Goal: Find contact information: Find contact information

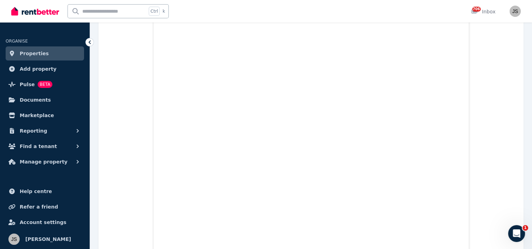
scroll to position [616, 0]
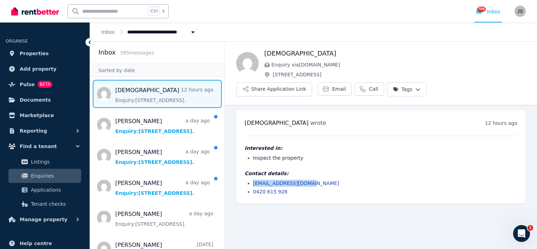
drag, startPoint x: 315, startPoint y: 163, endPoint x: 253, endPoint y: 165, distance: 62.6
click at [253, 180] on ul "[EMAIL_ADDRESS][DOMAIN_NAME] 0420 615 928" at bounding box center [381, 187] width 273 height 15
copy link "[EMAIL_ADDRESS][DOMAIN_NAME]"
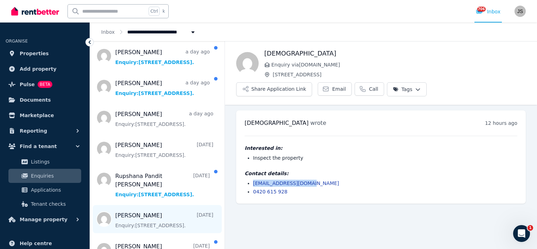
scroll to position [141, 0]
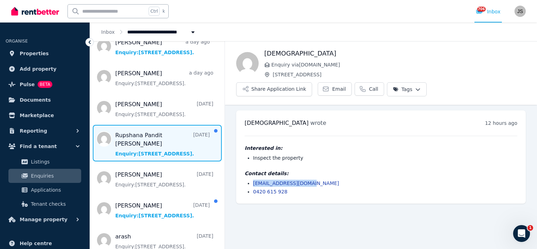
click at [129, 140] on span "Message list" at bounding box center [157, 143] width 135 height 37
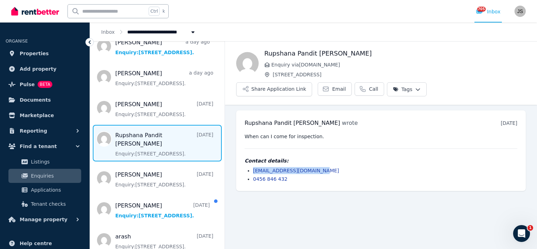
drag, startPoint x: 320, startPoint y: 152, endPoint x: 252, endPoint y: 154, distance: 67.6
click at [252, 167] on ul "[EMAIL_ADDRESS][DOMAIN_NAME] 0456 846 432" at bounding box center [381, 174] width 273 height 15
copy link "[EMAIL_ADDRESS][DOMAIN_NAME]"
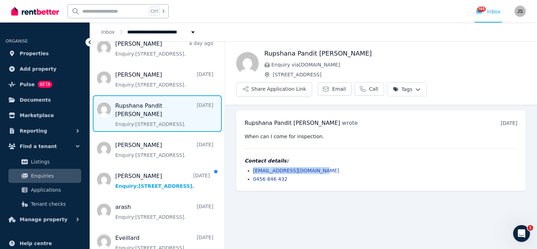
scroll to position [211, 0]
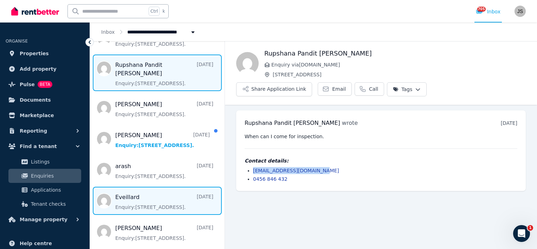
click at [130, 193] on span "Message list" at bounding box center [157, 201] width 135 height 28
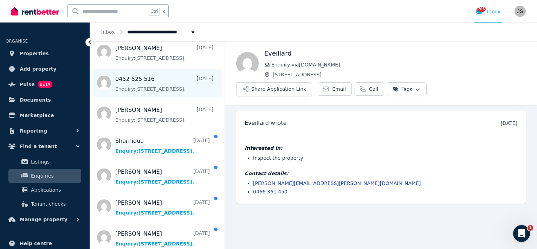
scroll to position [352, 0]
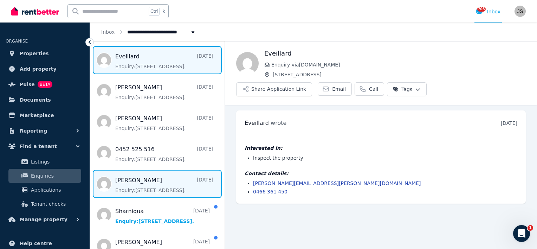
click at [128, 177] on span "Message list" at bounding box center [157, 184] width 135 height 28
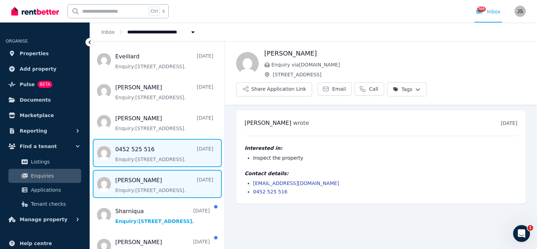
click at [130, 149] on span "Message list" at bounding box center [157, 153] width 135 height 28
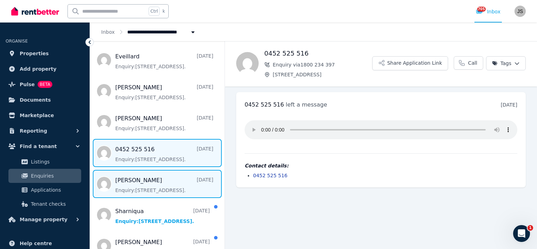
click at [138, 181] on span "Message list" at bounding box center [157, 184] width 135 height 28
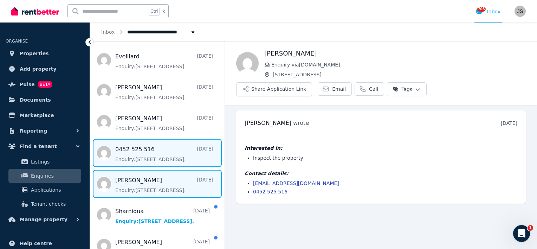
click at [136, 149] on span "Message list" at bounding box center [157, 153] width 135 height 28
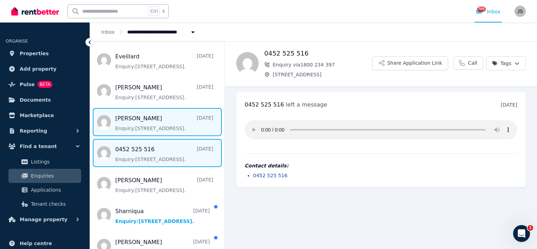
click at [138, 113] on span "Message list" at bounding box center [157, 122] width 135 height 28
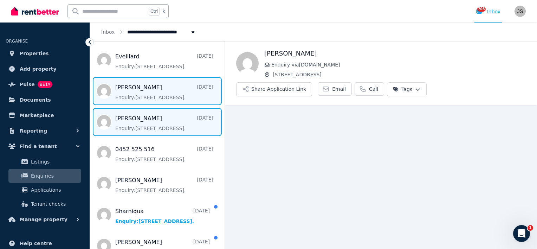
click at [129, 79] on span "Message list" at bounding box center [157, 91] width 135 height 28
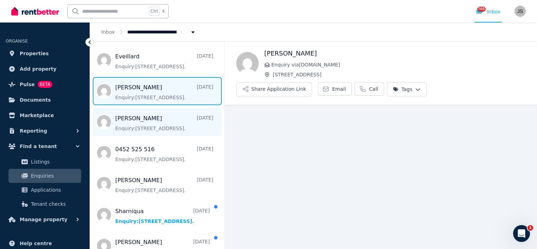
scroll to position [246, 0]
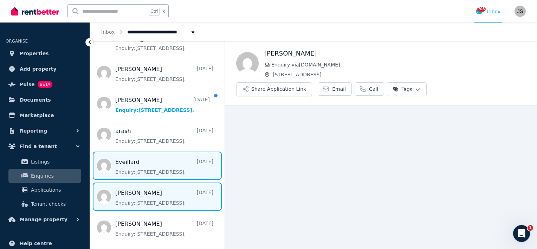
click at [127, 162] on span "Message list" at bounding box center [157, 166] width 135 height 28
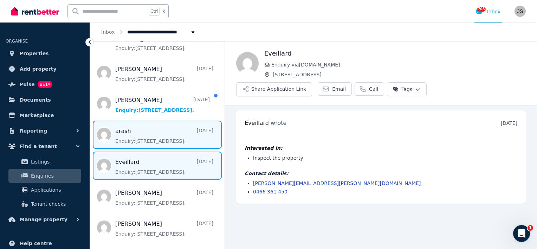
click at [128, 126] on span "Message list" at bounding box center [157, 135] width 135 height 28
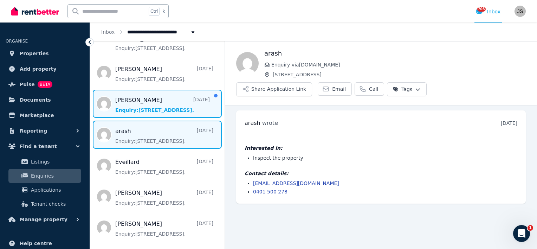
click at [142, 94] on span "Message list" at bounding box center [157, 104] width 135 height 28
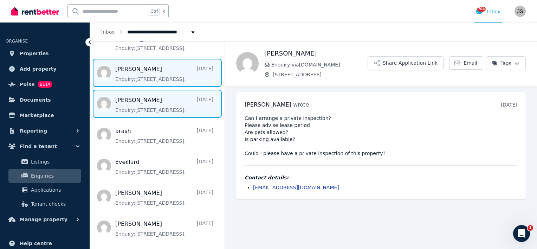
click at [150, 65] on span "Message list" at bounding box center [157, 73] width 135 height 28
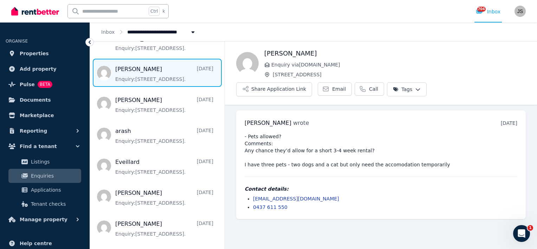
scroll to position [176, 0]
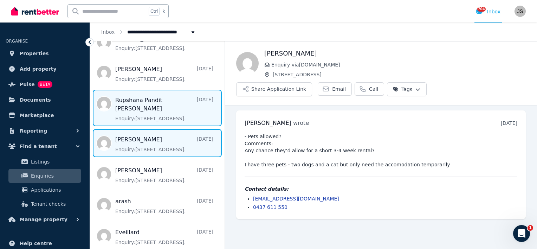
click at [138, 108] on span "Message list" at bounding box center [157, 108] width 135 height 37
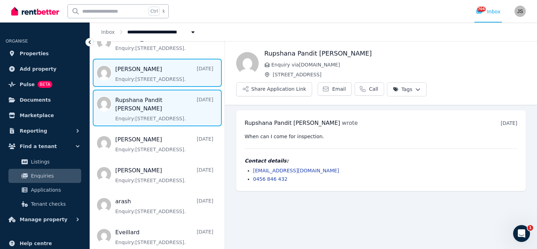
click at [134, 74] on span "Message list" at bounding box center [157, 73] width 135 height 28
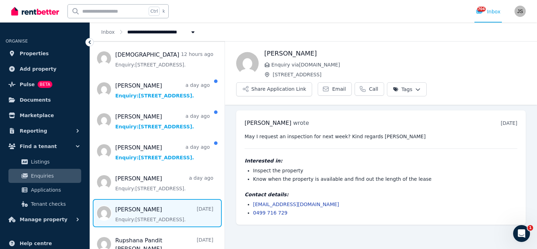
scroll to position [35, 0]
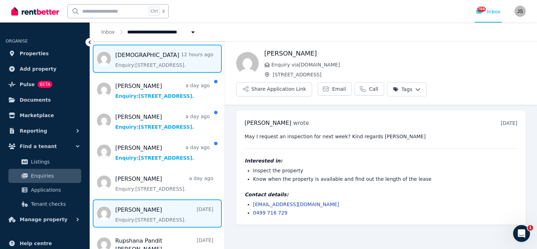
click at [130, 56] on span "Message list" at bounding box center [157, 59] width 135 height 28
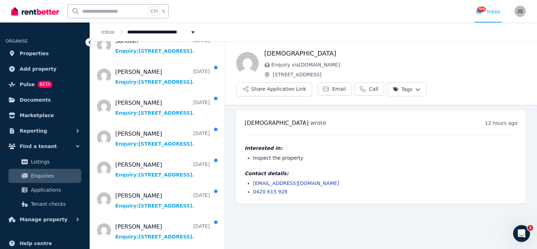
scroll to position [703, 0]
